Goal: Task Accomplishment & Management: Complete application form

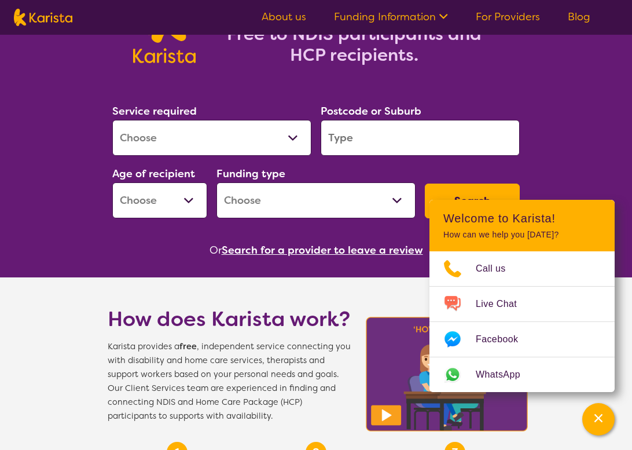
scroll to position [115, 0]
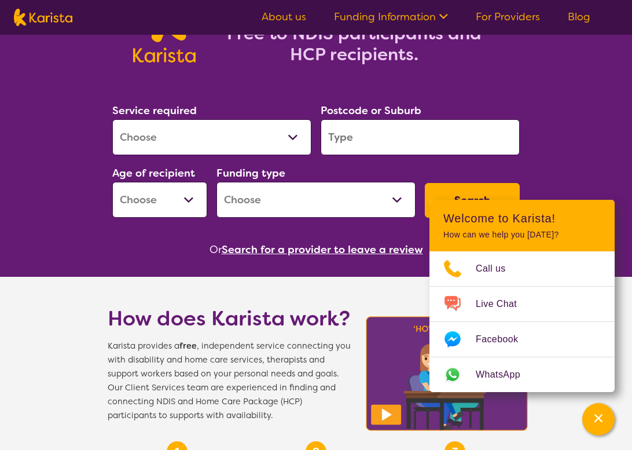
click at [284, 145] on select "Allied Health Assistant Assessment ([MEDICAL_DATA] or [MEDICAL_DATA]) Behaviour…" at bounding box center [211, 137] width 199 height 36
select select "Behaviour support"
click at [112, 119] on select "Allied Health Assistant Assessment ([MEDICAL_DATA] or [MEDICAL_DATA]) Behaviour…" at bounding box center [211, 137] width 199 height 36
select select "NDIS"
click at [355, 149] on input "search" at bounding box center [420, 137] width 199 height 36
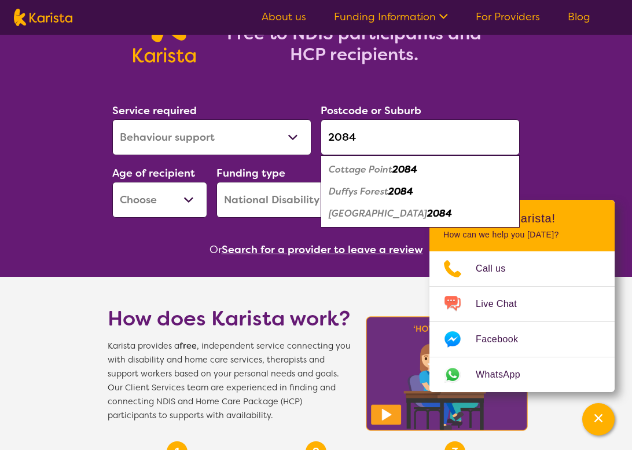
type input "2084"
click at [184, 206] on select "Early Childhood - 0 to 9 Child - 10 to 11 Adolescent - 12 to 17 Adult - 18 to 6…" at bounding box center [159, 200] width 95 height 36
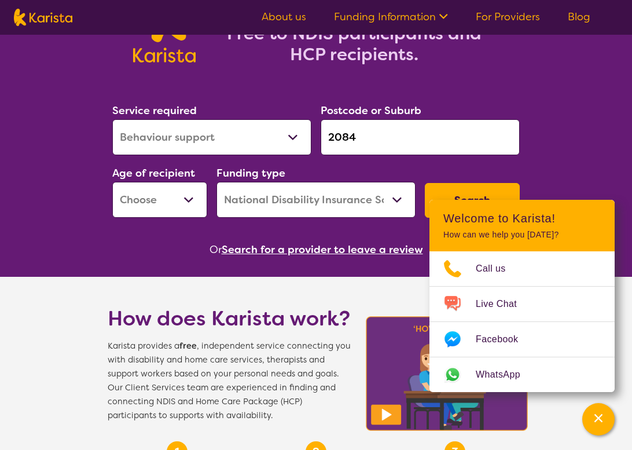
select select "AS"
click at [112, 182] on select "Early Childhood - 0 to 9 Child - 10 to 11 Adolescent - 12 to 17 Adult - 18 to 6…" at bounding box center [159, 200] width 95 height 36
click at [433, 196] on button "Search" at bounding box center [472, 200] width 95 height 35
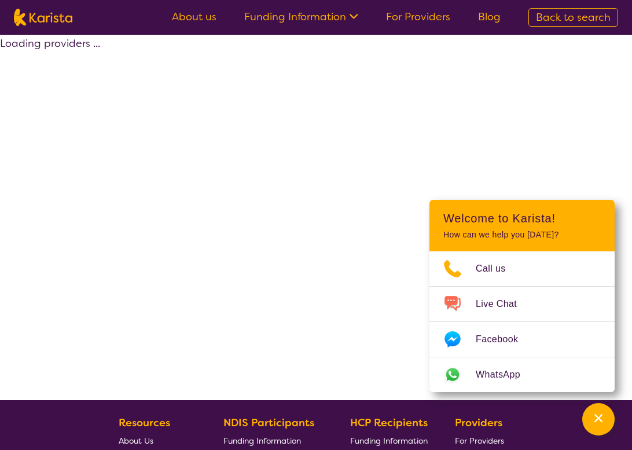
select select "by_score"
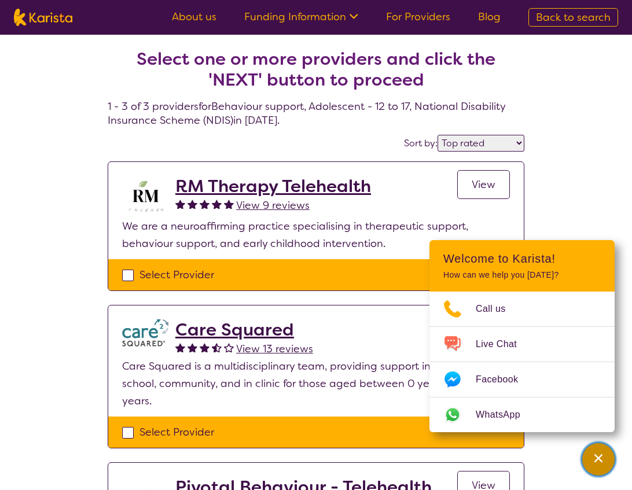
click at [598, 449] on div "Channel Menu" at bounding box center [598, 459] width 23 height 25
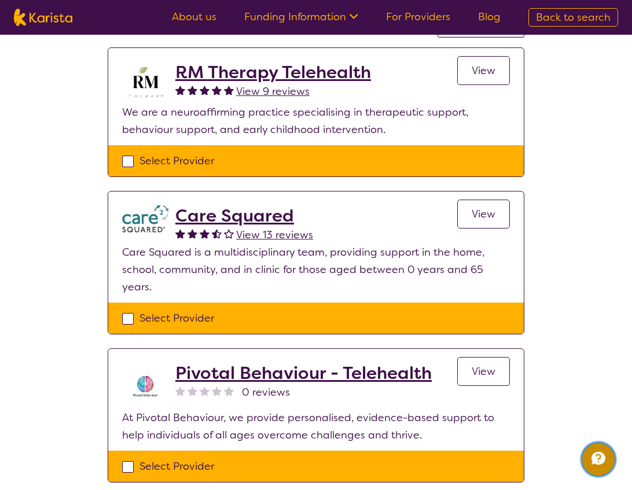
scroll to position [94, 0]
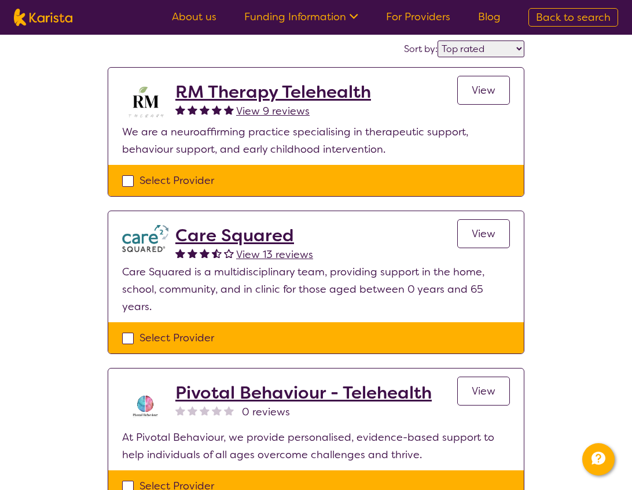
click at [123, 184] on div "Select Provider" at bounding box center [316, 180] width 388 height 17
checkbox input "true"
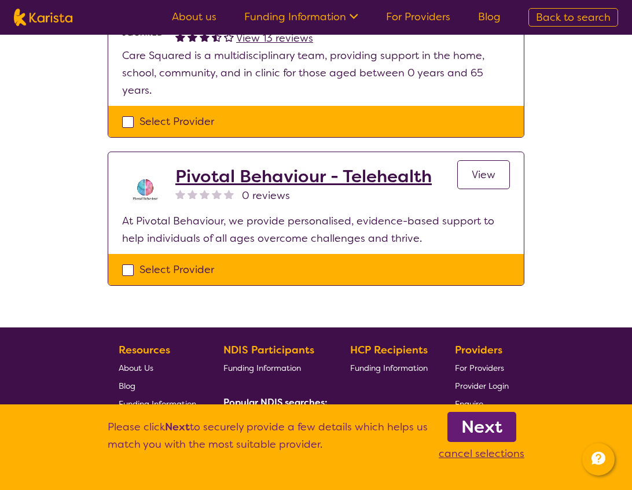
scroll to position [312, 0]
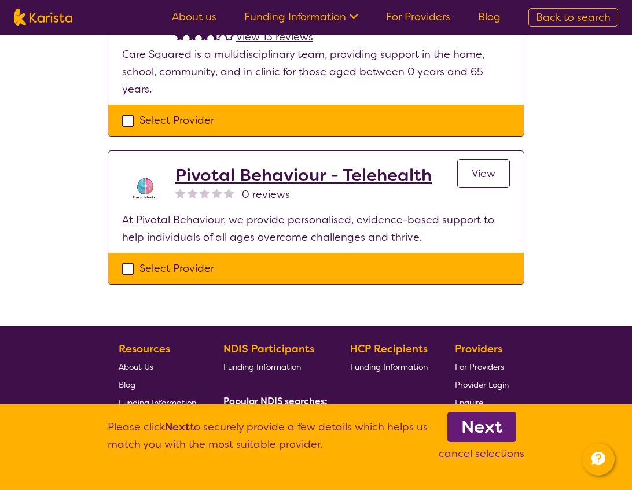
click at [469, 430] on b "Next" at bounding box center [481, 427] width 41 height 23
